Goal: Information Seeking & Learning: Learn about a topic

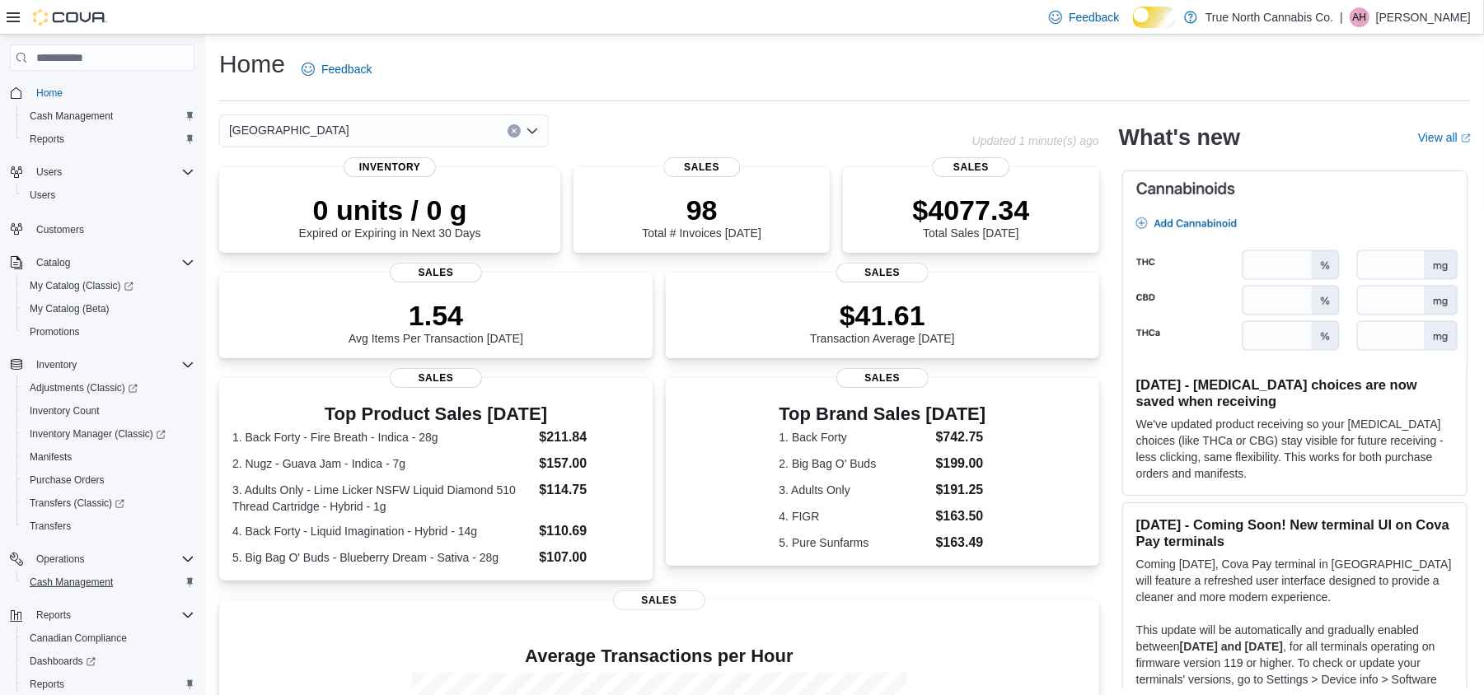
scroll to position [110, 0]
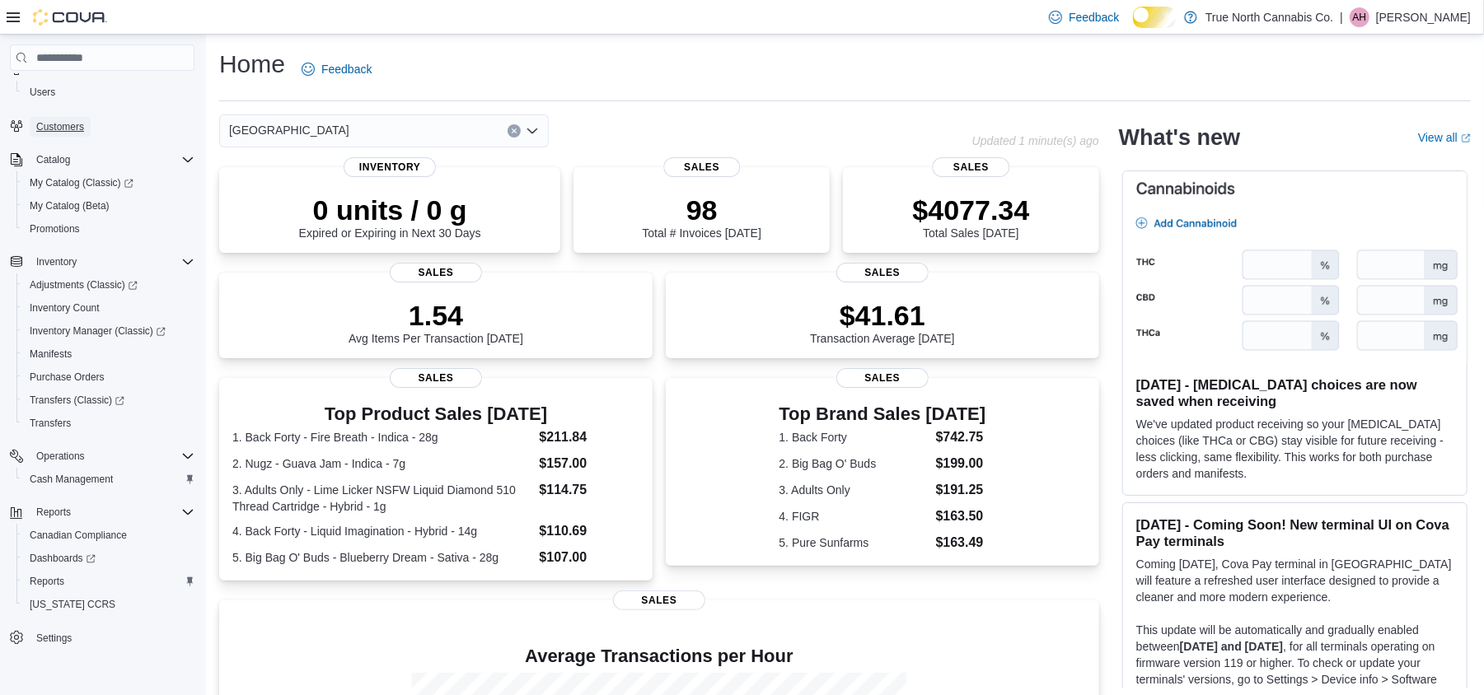
click at [77, 130] on span "Customers" at bounding box center [60, 126] width 48 height 13
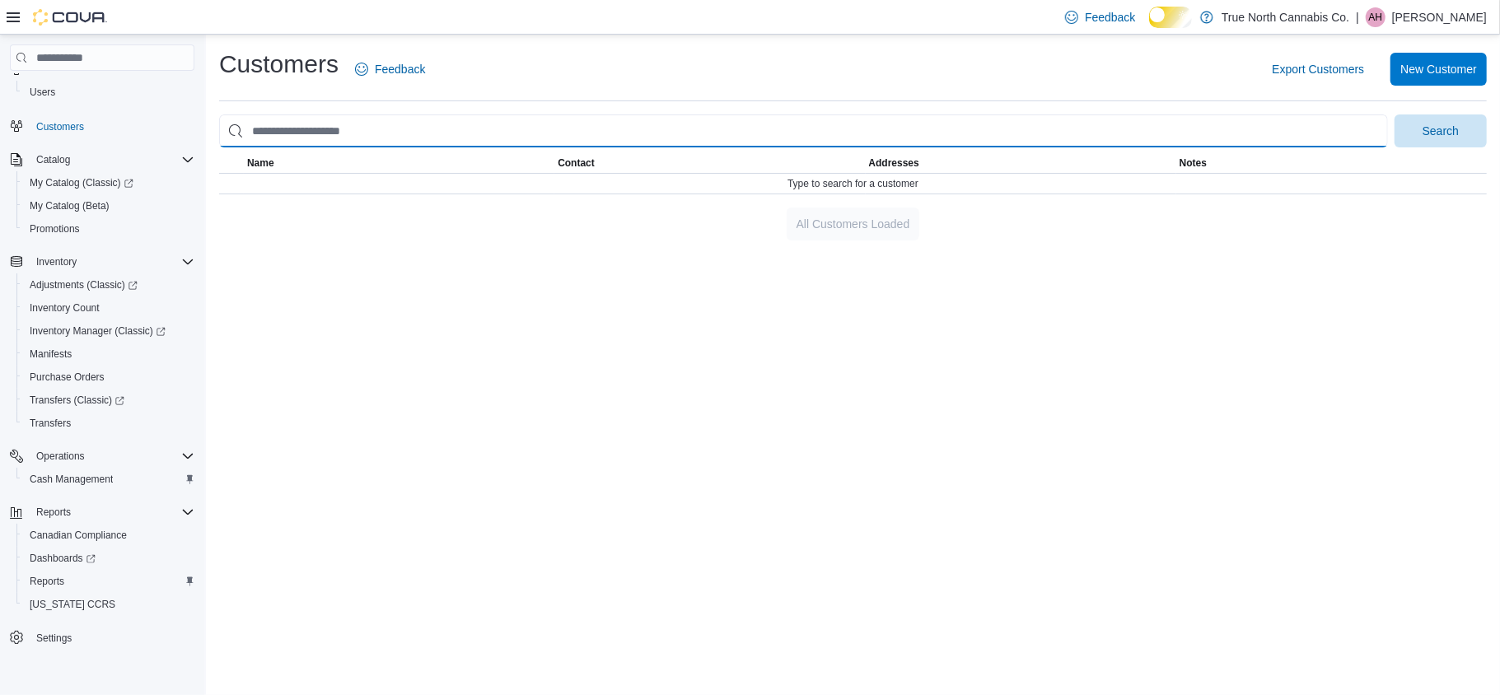
click at [537, 132] on input "search" at bounding box center [803, 131] width 1169 height 33
type input "**********"
click at [1395, 115] on button "Search" at bounding box center [1441, 131] width 92 height 33
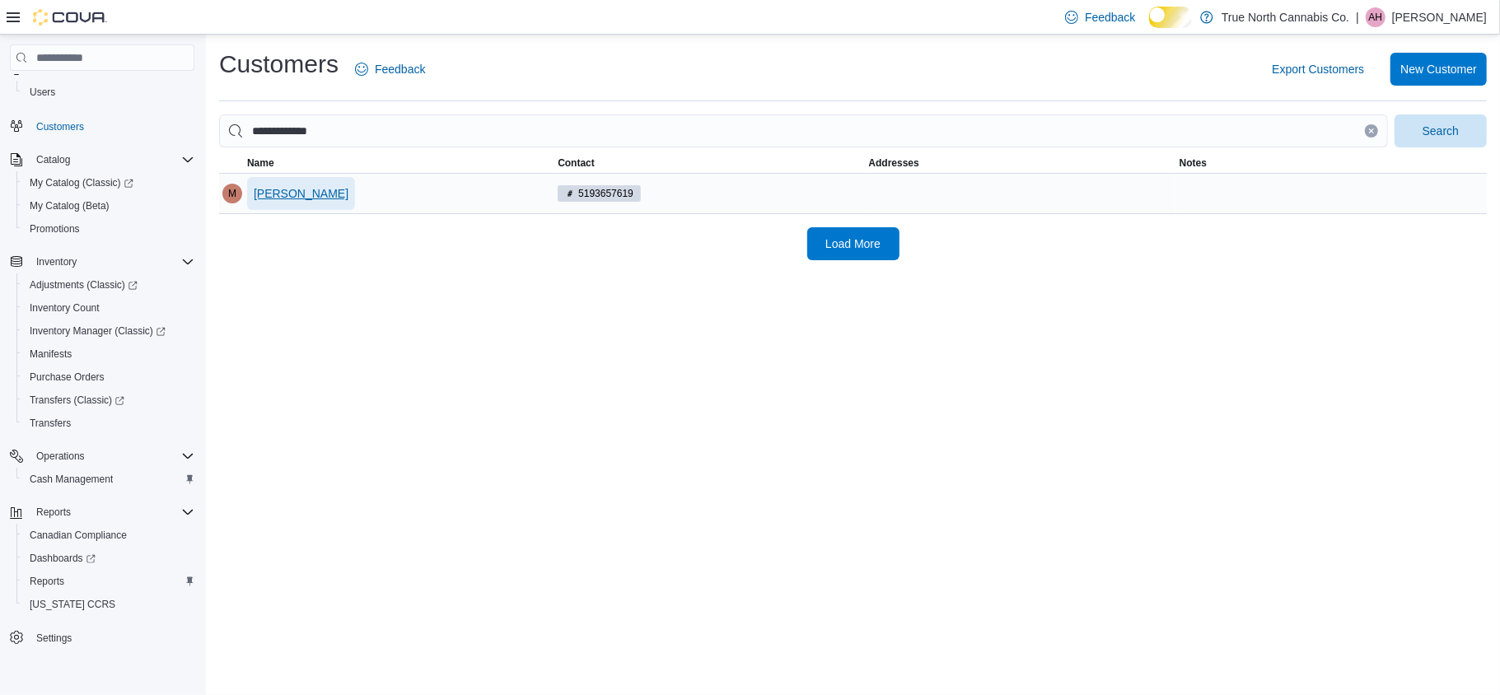
click at [305, 202] on span "Michelle Mohr" at bounding box center [301, 193] width 95 height 16
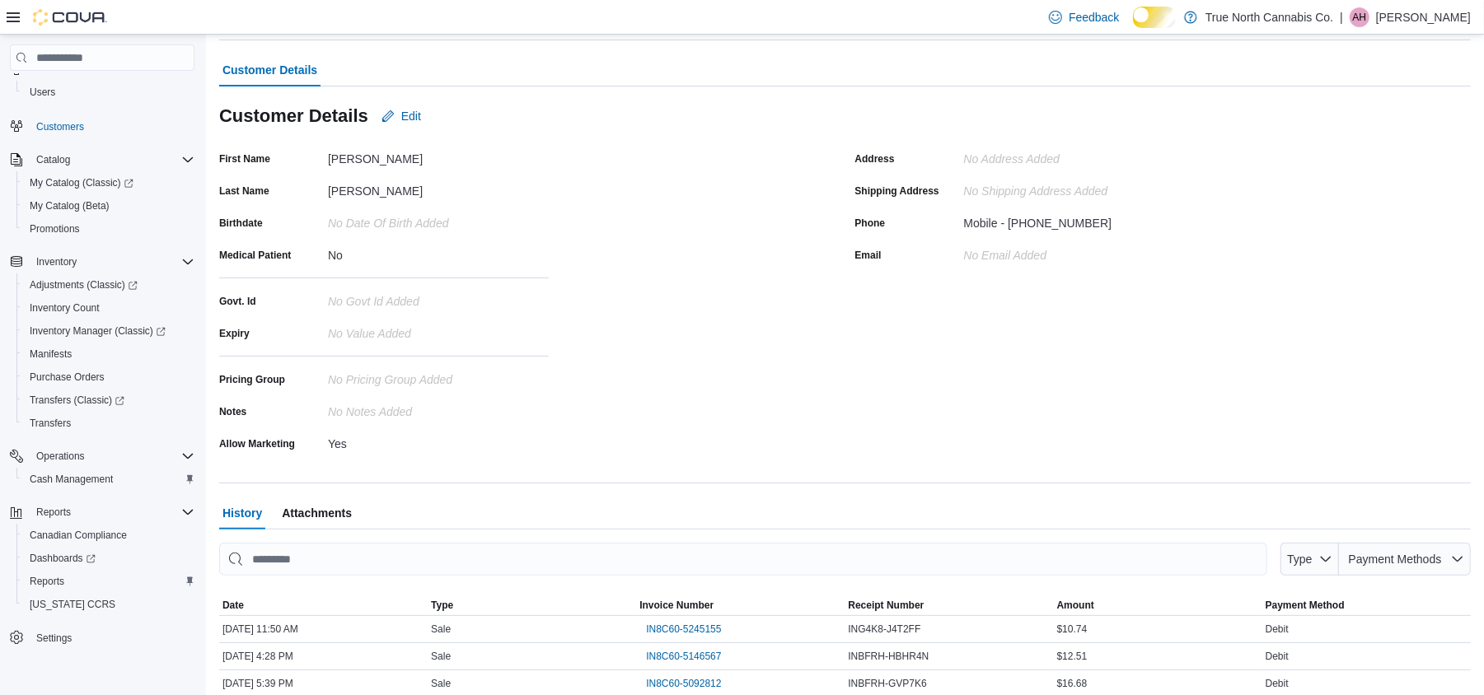
scroll to position [239, 0]
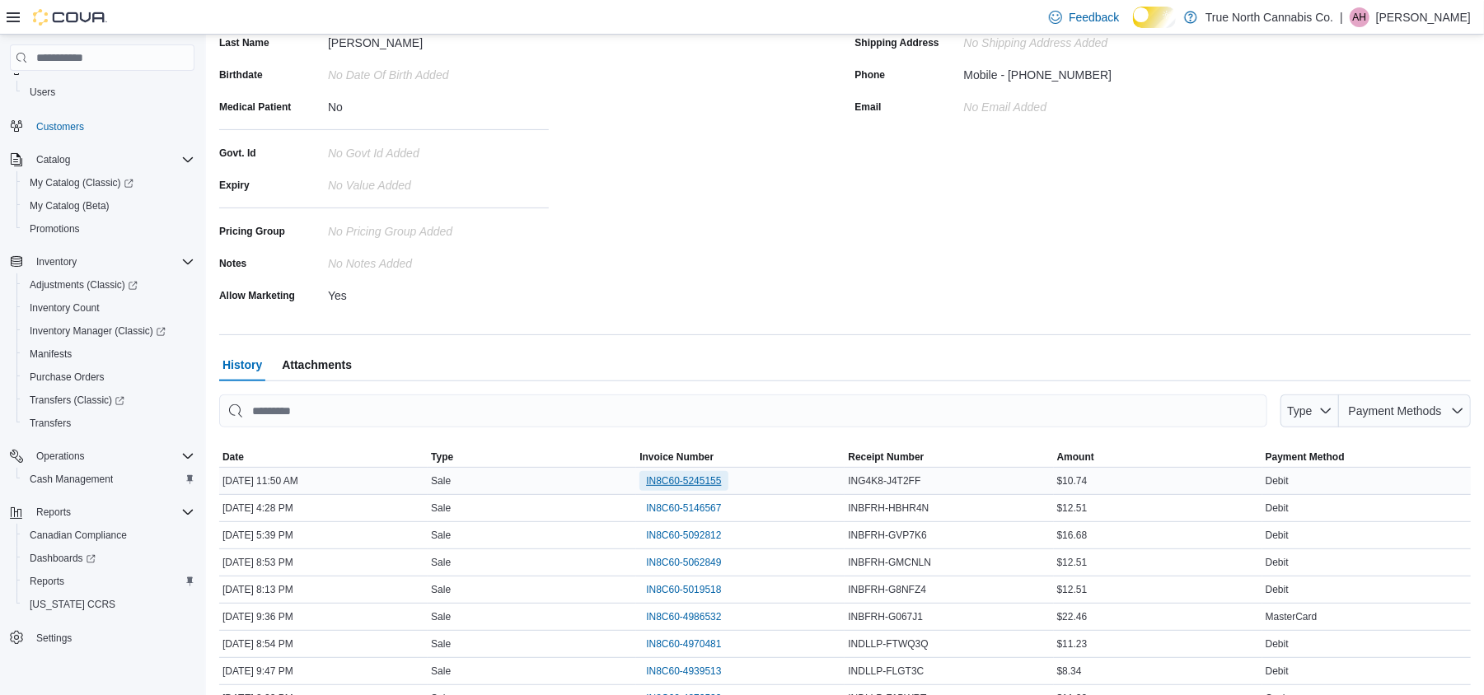
click at [682, 488] on span "IN8C60-5245155" at bounding box center [683, 480] width 75 height 13
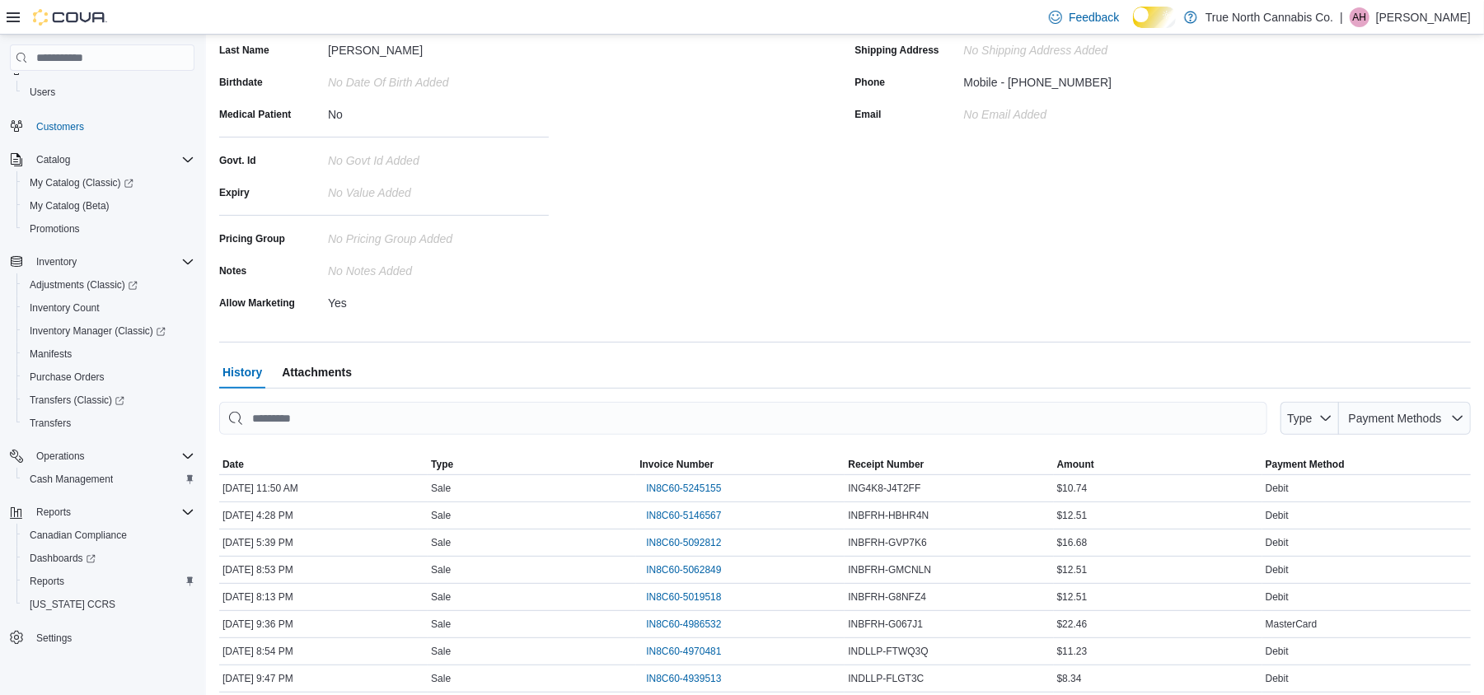
scroll to position [0, 0]
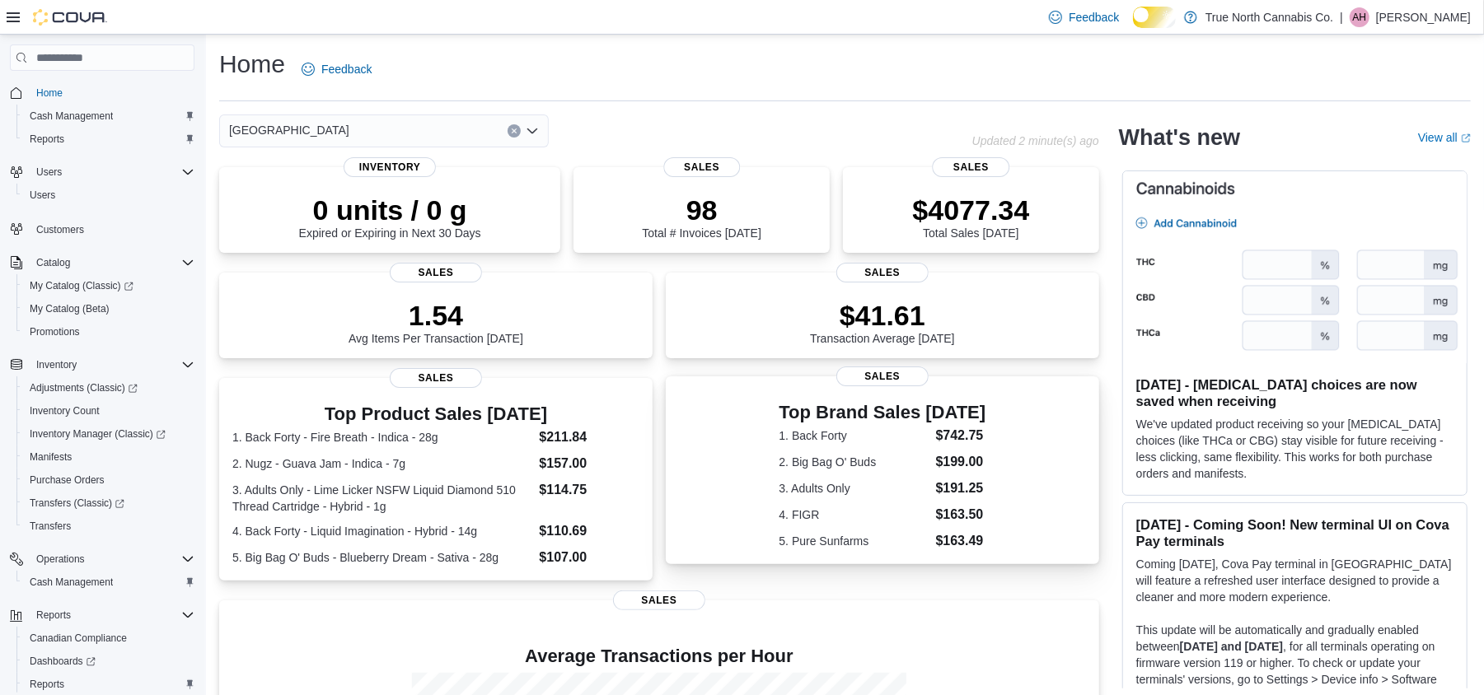
click at [794, 423] on h3 "Top Brand Sales [DATE]" at bounding box center [882, 413] width 207 height 20
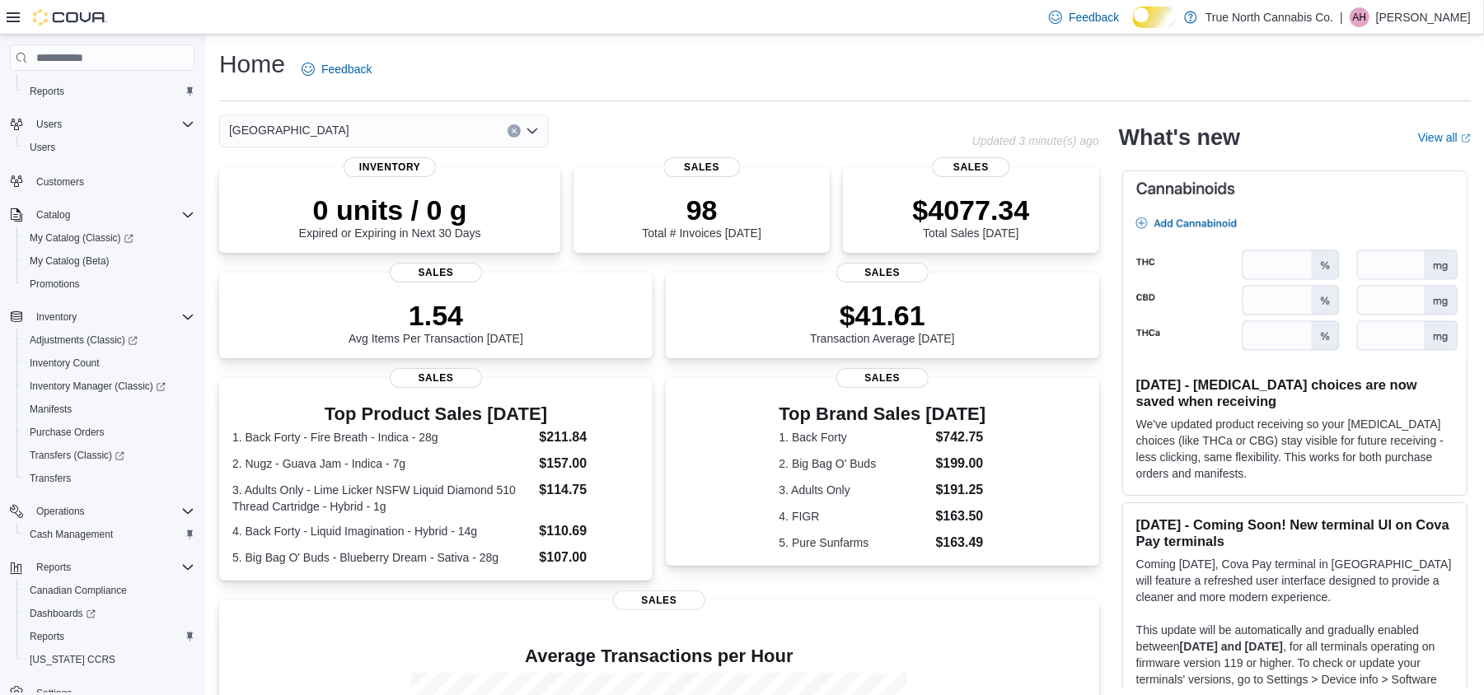
scroll to position [114, 0]
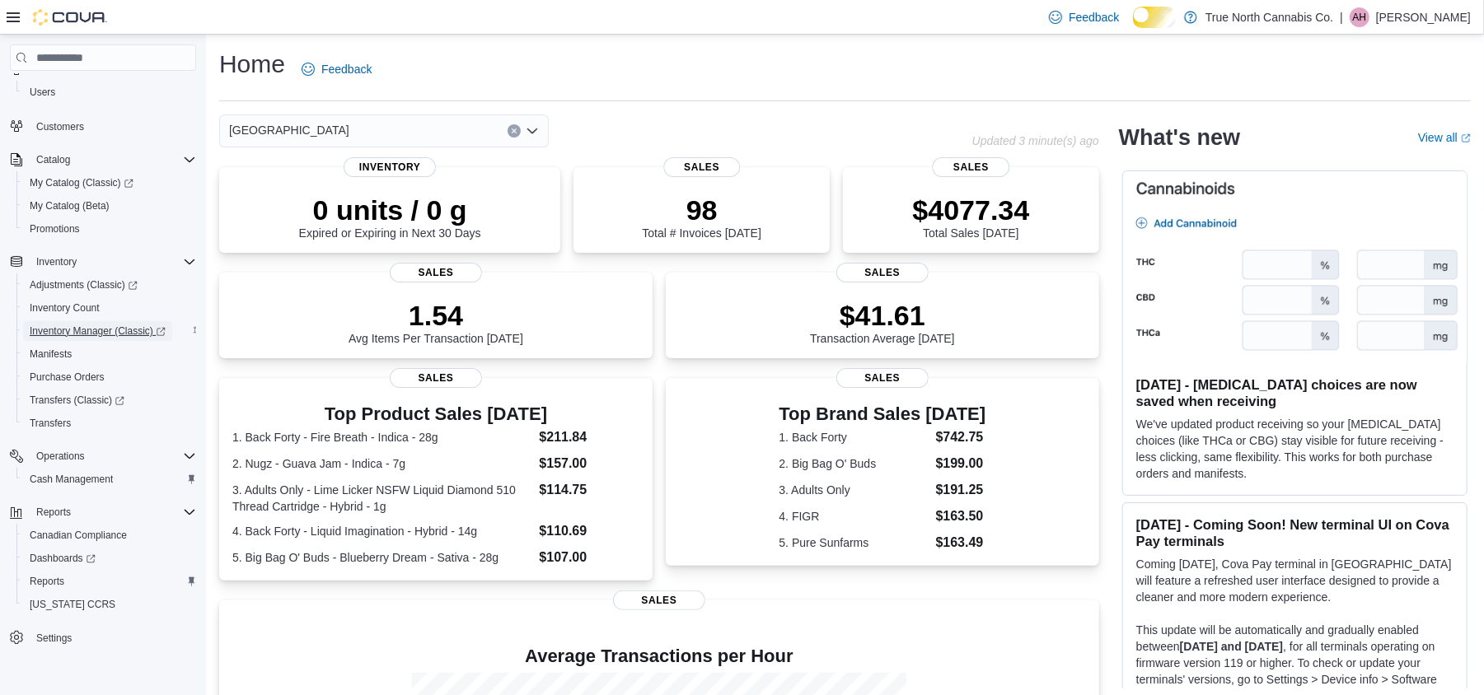
click at [107, 325] on span "Inventory Manager (Classic)" at bounding box center [98, 331] width 136 height 13
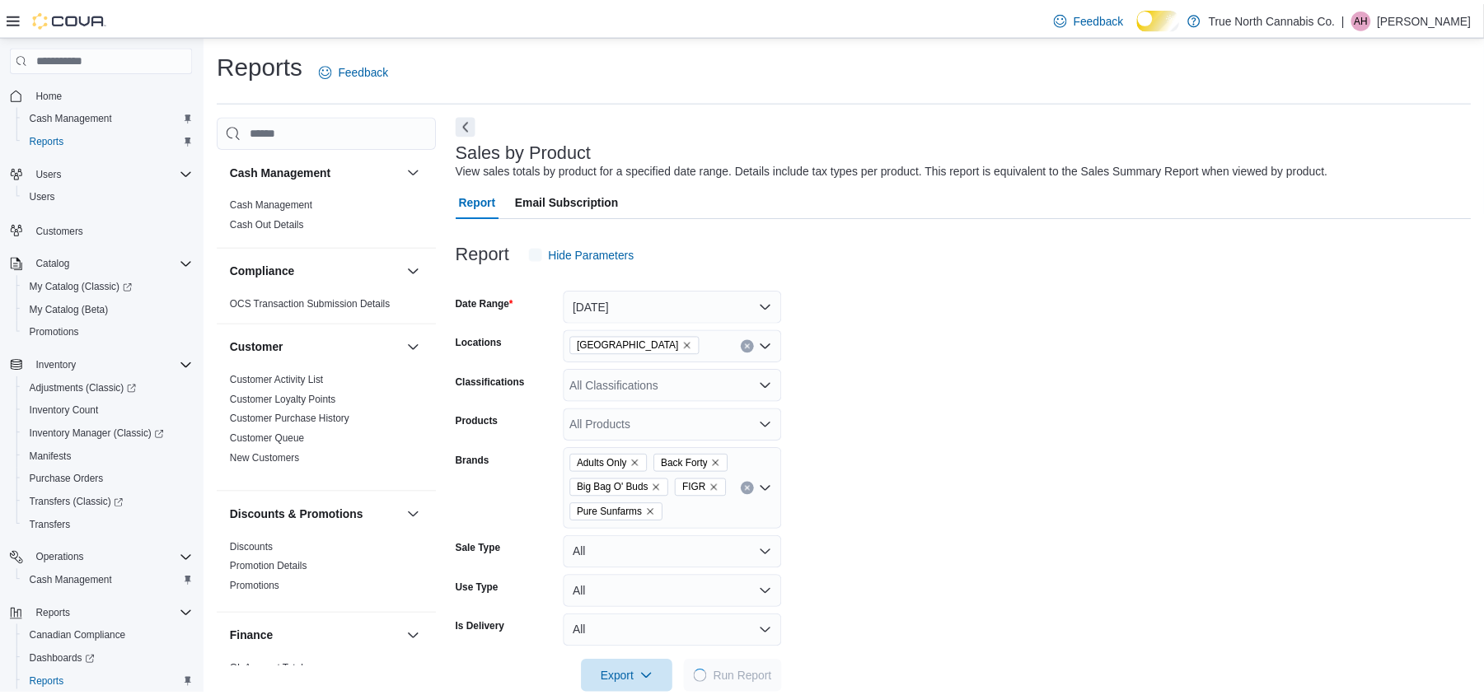
scroll to position [51, 0]
